Goal: Task Accomplishment & Management: Manage account settings

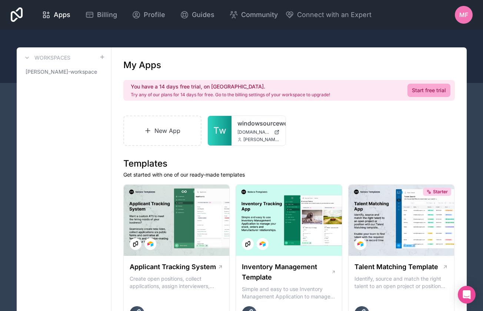
click at [471, 15] on div "MF" at bounding box center [463, 15] width 18 height 18
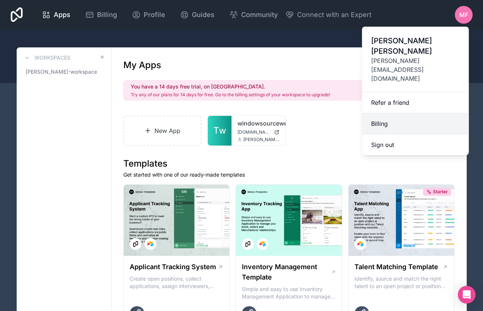
click at [406, 113] on link "Billing" at bounding box center [415, 123] width 107 height 21
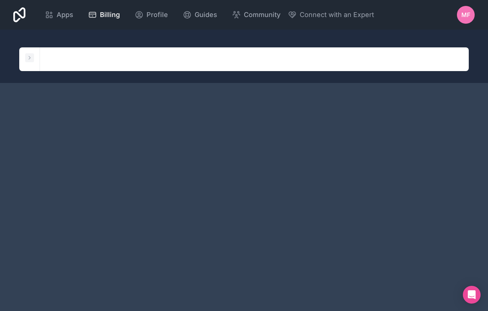
click at [31, 58] on icon at bounding box center [30, 58] width 6 height 6
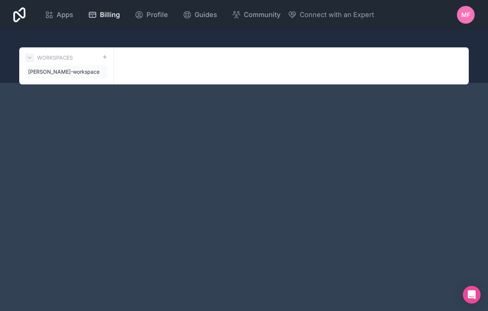
click at [31, 58] on icon at bounding box center [30, 58] width 6 height 6
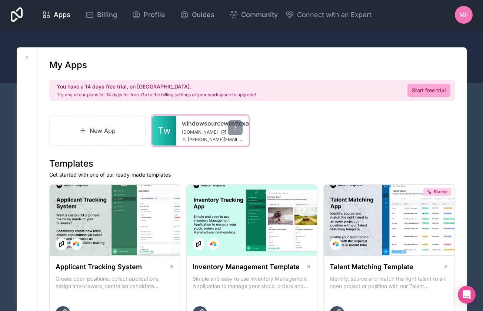
click at [192, 122] on link "windowsourcewesttexas" at bounding box center [212, 123] width 61 height 9
